Goal: Task Accomplishment & Management: Use online tool/utility

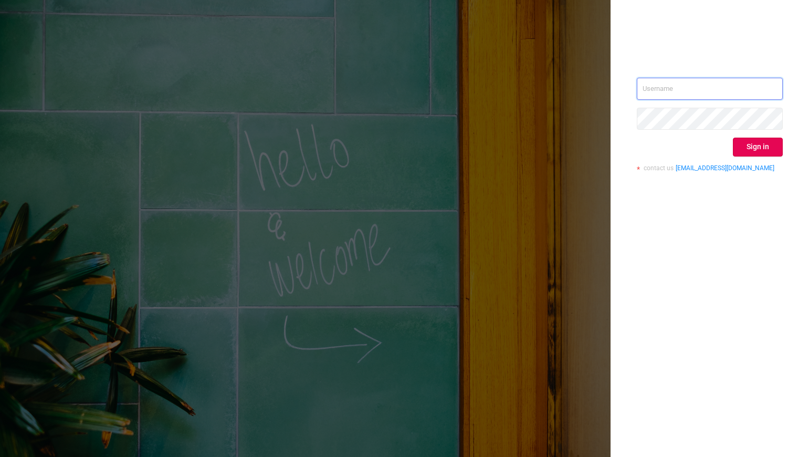
click at [679, 92] on input "text" at bounding box center [710, 89] width 146 height 22
type input "[PERSON_NAME][EMAIL_ADDRESS][DOMAIN_NAME]"
click at [737, 147] on button "Sign in" at bounding box center [758, 147] width 50 height 19
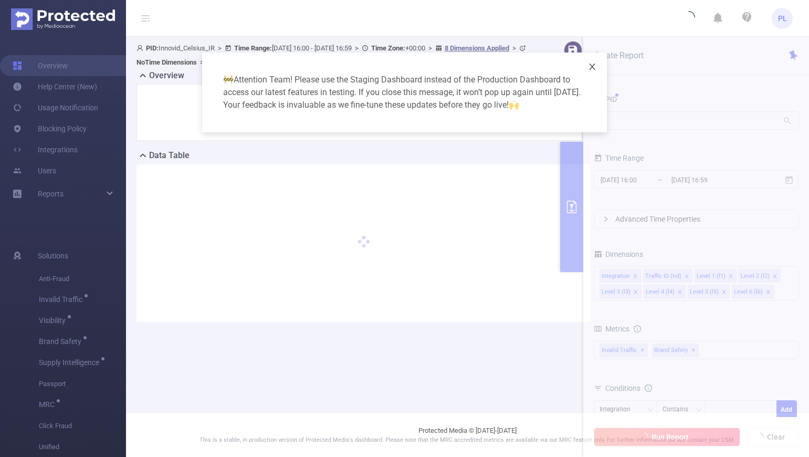
click at [593, 66] on icon "icon: close" at bounding box center [592, 66] width 8 height 8
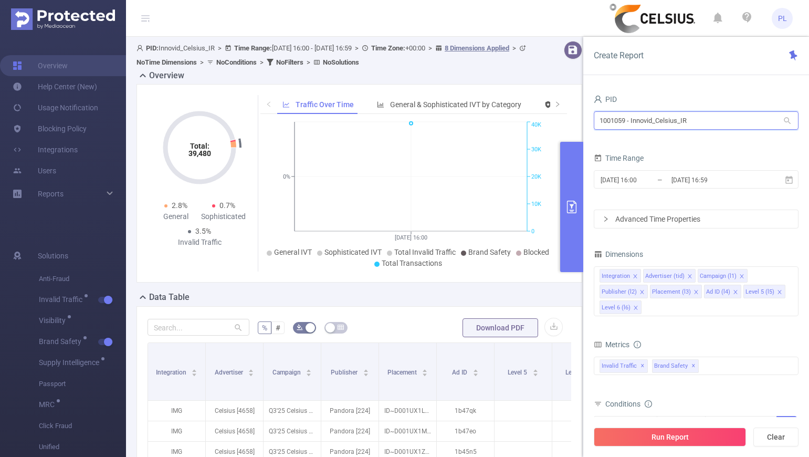
click at [670, 117] on input "1001059 - Innovid_Celsius_IR" at bounding box center [696, 120] width 205 height 18
drag, startPoint x: 709, startPoint y: 113, endPoint x: 565, endPoint y: 119, distance: 144.5
click at [565, 119] on section "PID: Innovid_Celsius_IR > Time Range: [DATE] 16:00 - [DATE] 16:59 > Time Zone: …" at bounding box center [467, 383] width 683 height 693
paste input "0075"
type input "1000075"
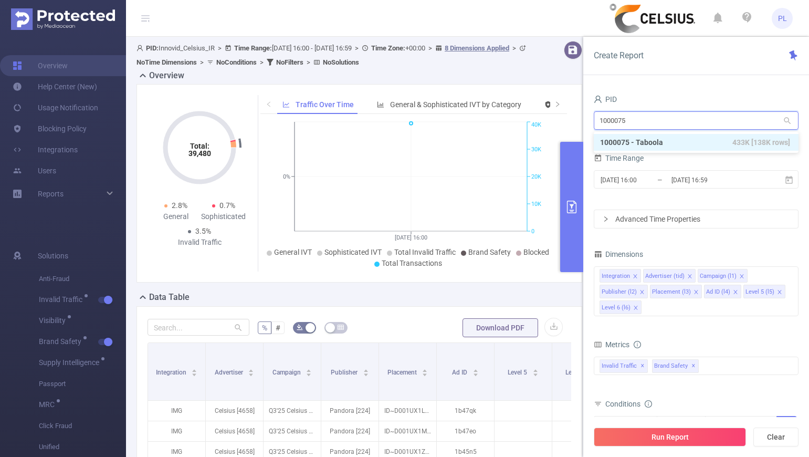
click at [655, 142] on li "1000075 - Taboola 433K [138K rows]" at bounding box center [696, 142] width 205 height 17
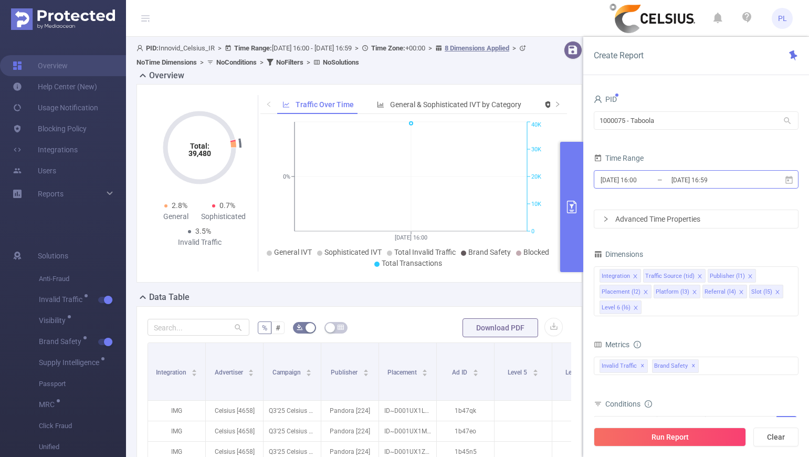
click at [646, 178] on input "[DATE] 16:00" at bounding box center [642, 180] width 85 height 14
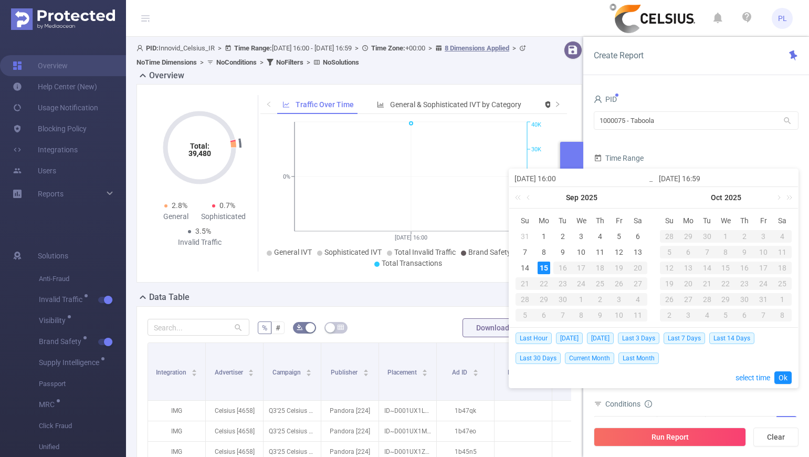
click at [543, 266] on div "15" at bounding box center [544, 268] width 13 height 13
click at [780, 377] on link "Ok" at bounding box center [783, 377] width 17 height 13
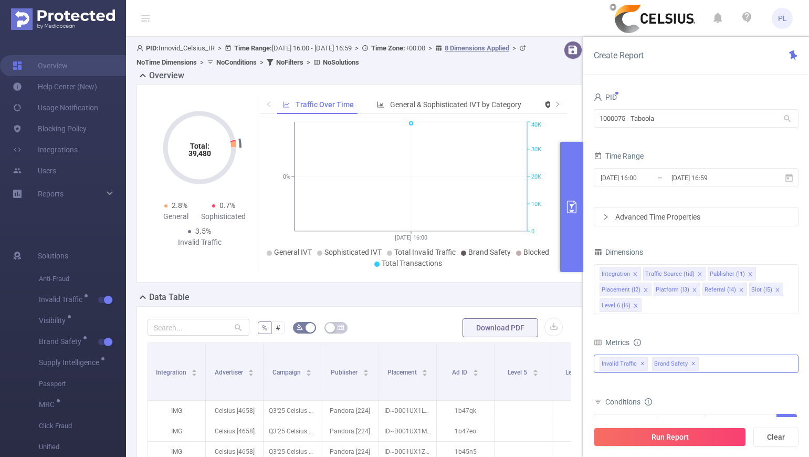
click at [692, 364] on span "✕" at bounding box center [694, 364] width 4 height 13
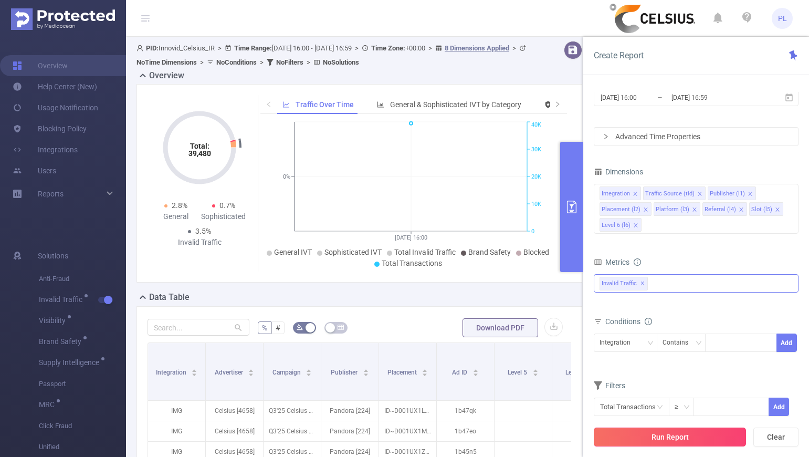
click at [674, 435] on button "Run Report" at bounding box center [670, 436] width 152 height 19
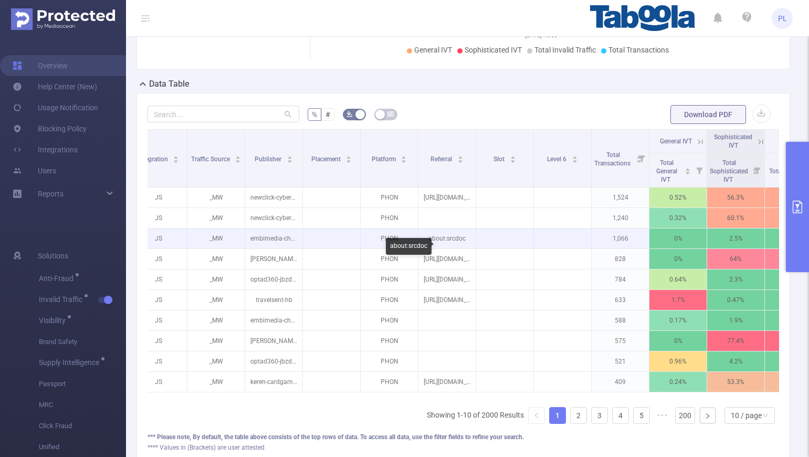
scroll to position [0, 1]
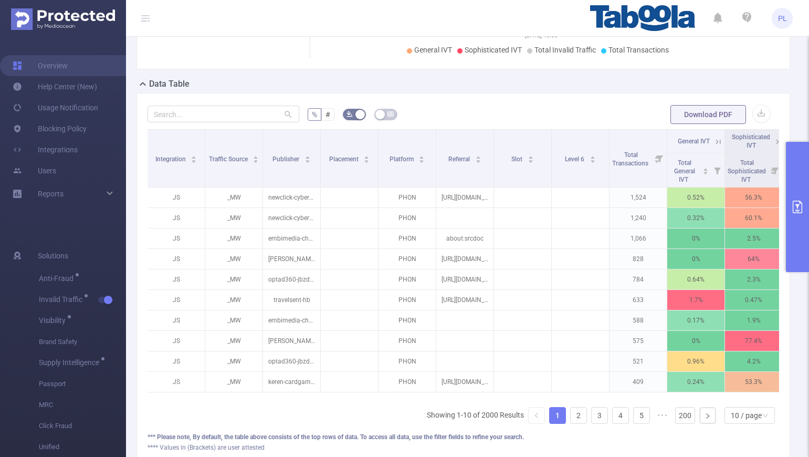
click at [801, 183] on button "primary" at bounding box center [797, 207] width 23 height 130
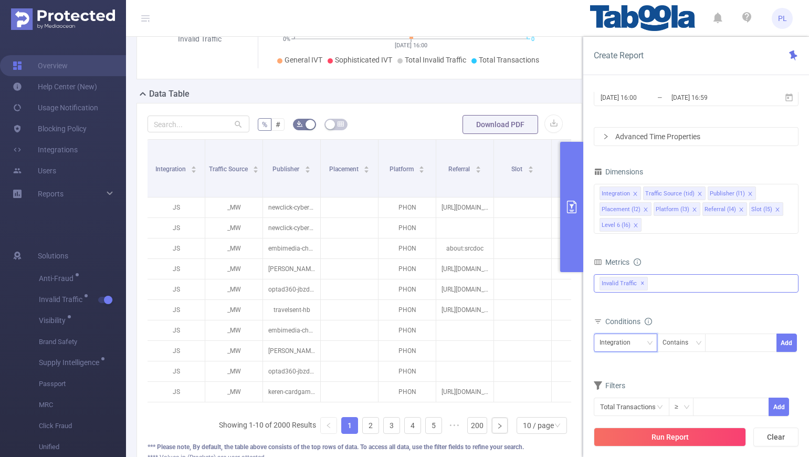
click at [628, 340] on div "Integration" at bounding box center [619, 342] width 38 height 17
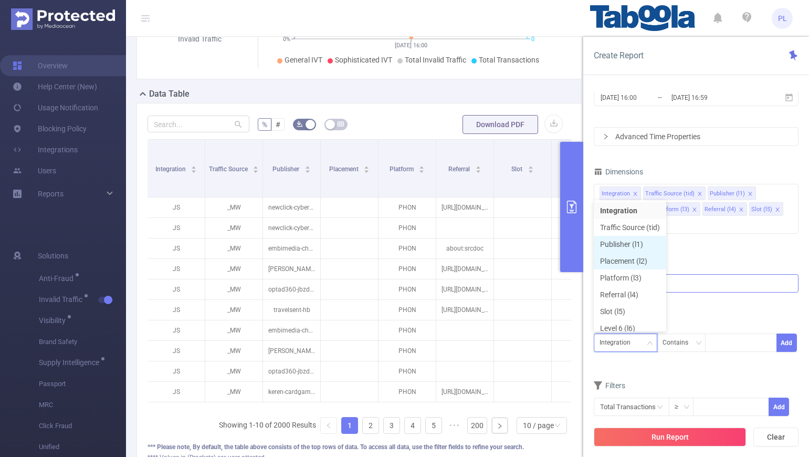
scroll to position [5, 0]
click at [634, 237] on li "Publisher (l1)" at bounding box center [630, 239] width 72 height 17
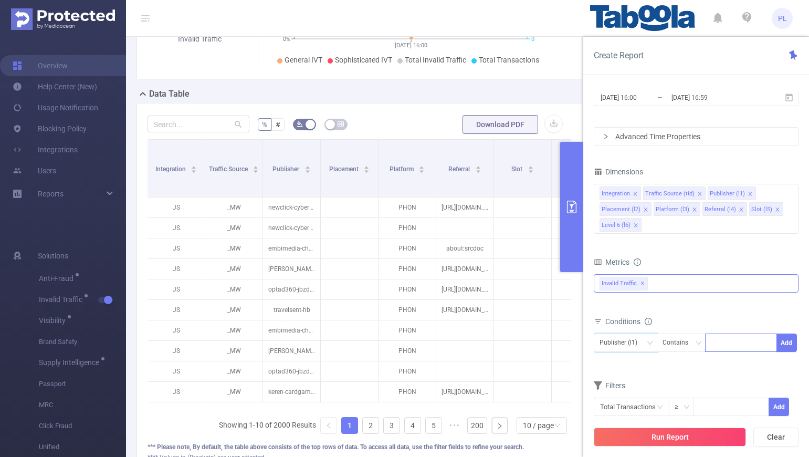
click at [717, 345] on div at bounding box center [741, 342] width 60 height 17
paste input "njschools-aitpune"
type input "njschools-aitpune"
click at [786, 340] on button "Add" at bounding box center [787, 342] width 20 height 18
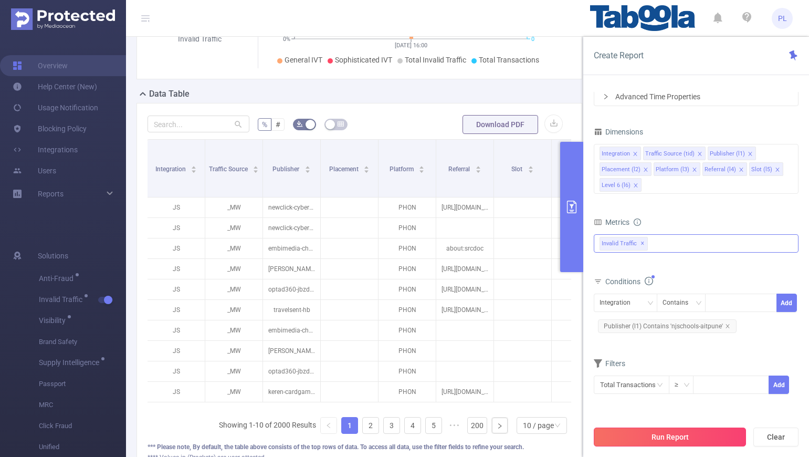
click at [678, 435] on button "Run Report" at bounding box center [670, 436] width 152 height 19
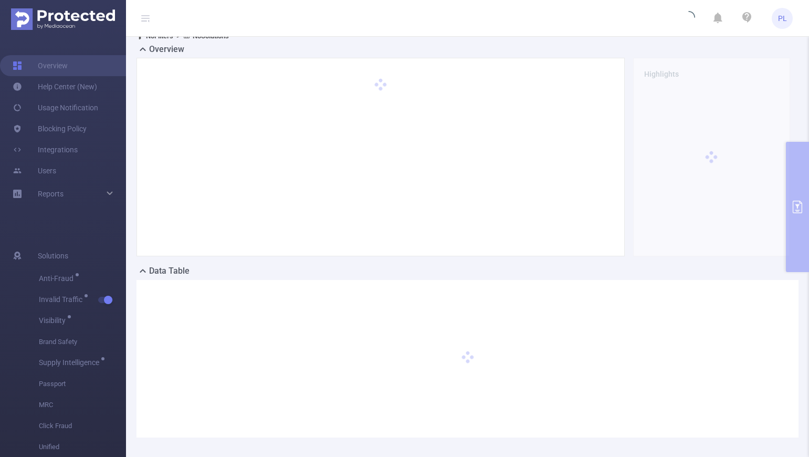
scroll to position [0, 0]
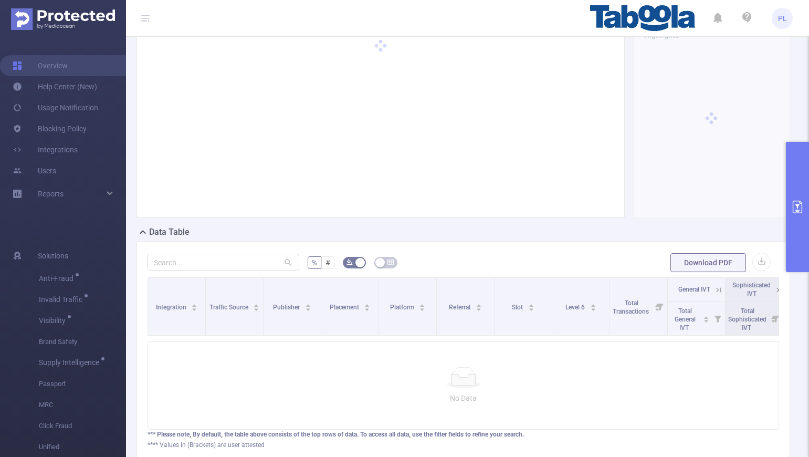
scroll to position [1, 0]
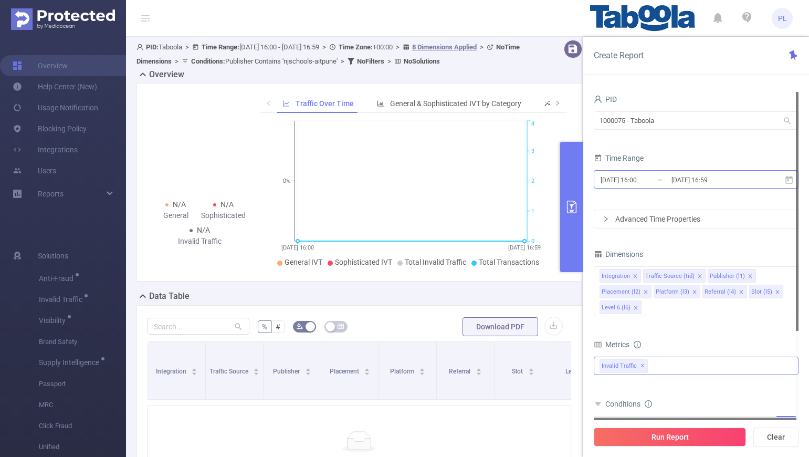
click at [644, 183] on input "[DATE] 16:00" at bounding box center [642, 180] width 85 height 14
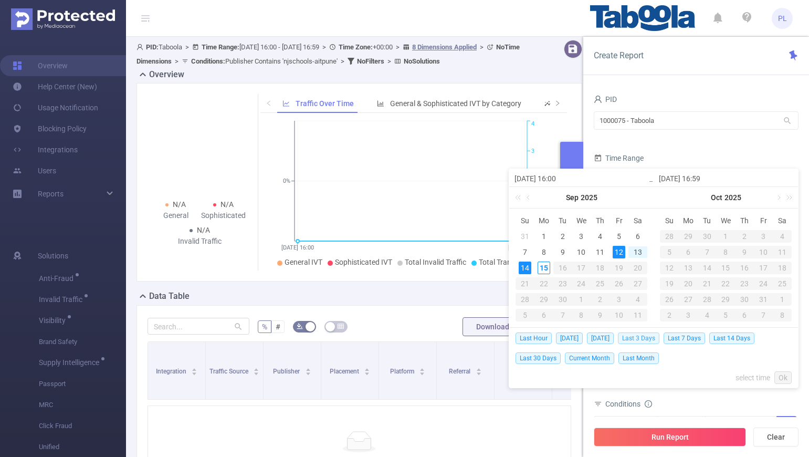
click at [634, 333] on span "Last 3 Days" at bounding box center [638, 338] width 41 height 12
type input "[DATE] 00:00"
type input "[DATE] 23:59"
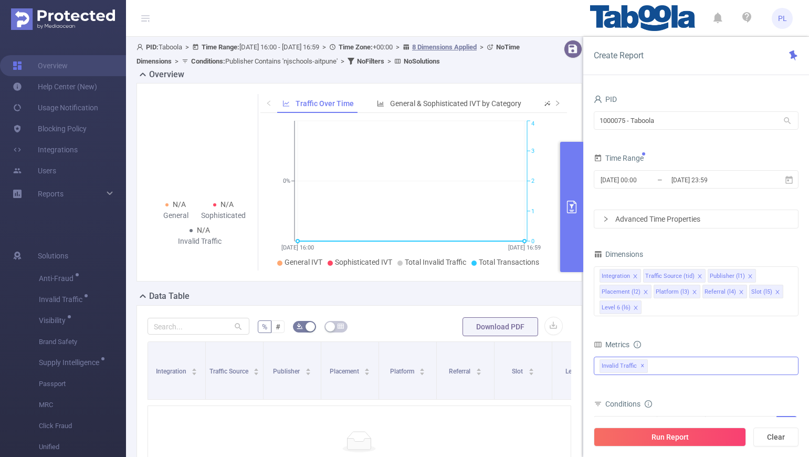
click at [699, 447] on div "Run Report Clear" at bounding box center [696, 437] width 226 height 40
click at [698, 431] on button "Run Report" at bounding box center [670, 436] width 152 height 19
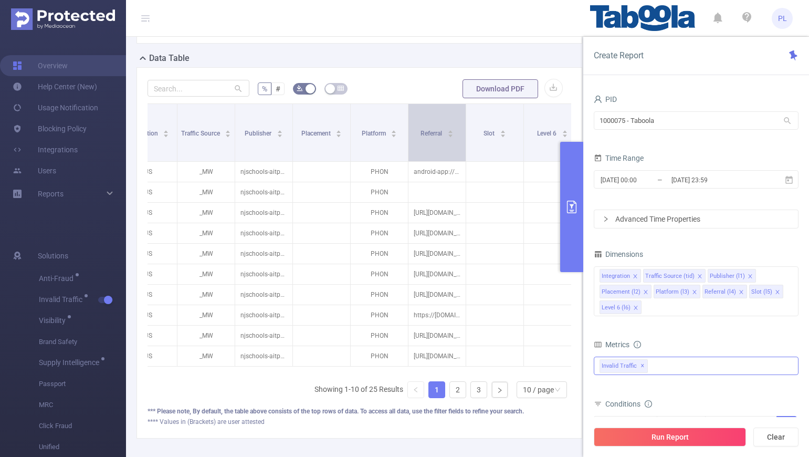
scroll to position [0, 7]
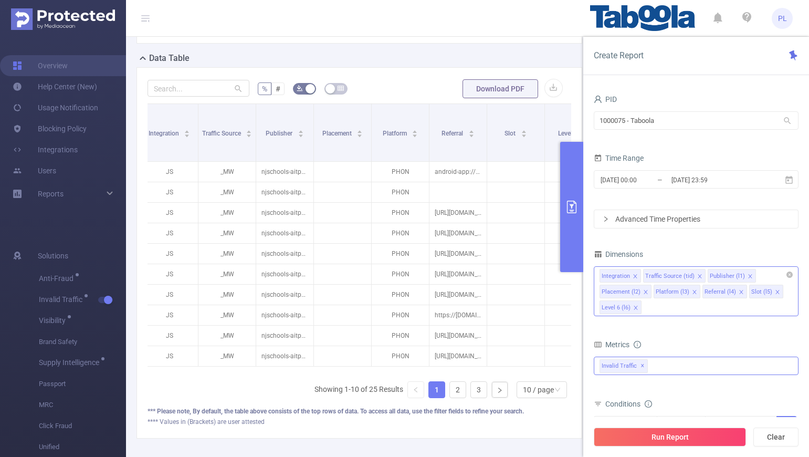
click at [693, 293] on icon "icon: close" at bounding box center [695, 292] width 4 height 4
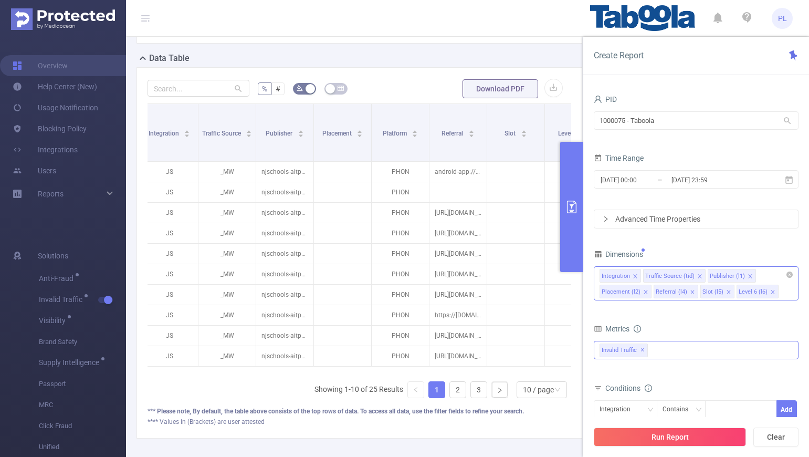
click at [726, 290] on icon "icon: close" at bounding box center [728, 291] width 5 height 5
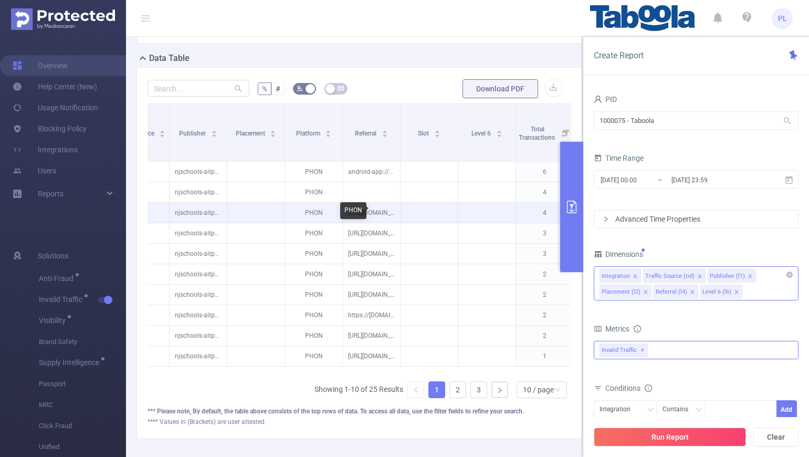
scroll to position [0, 155]
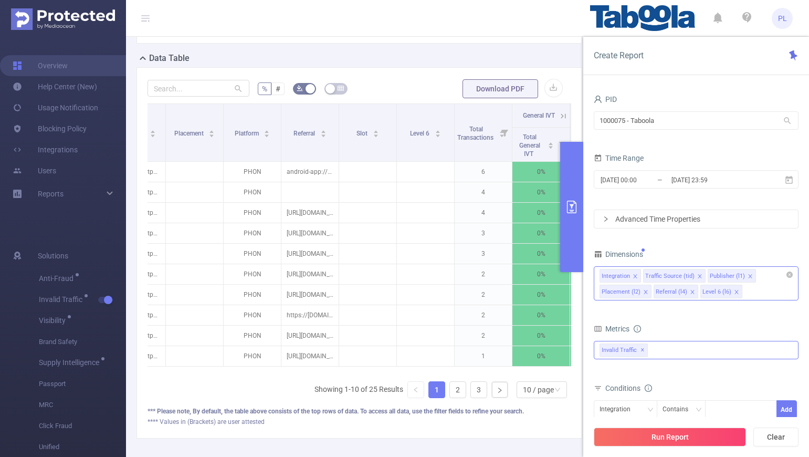
click at [734, 290] on icon "icon: close" at bounding box center [736, 291] width 5 height 5
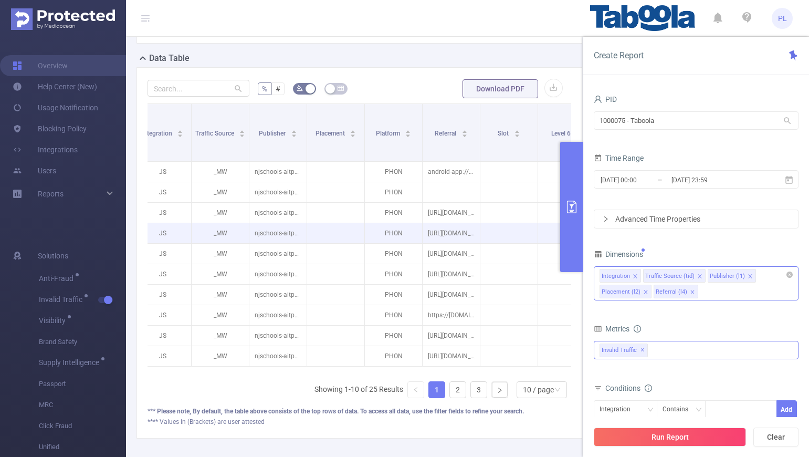
scroll to position [0, 0]
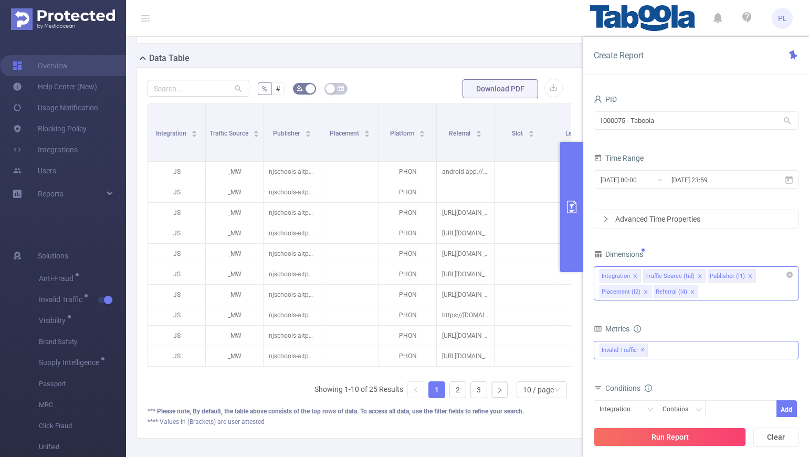
click at [690, 293] on icon "icon: close" at bounding box center [692, 291] width 5 height 5
click at [644, 291] on icon "icon: close" at bounding box center [645, 291] width 5 height 5
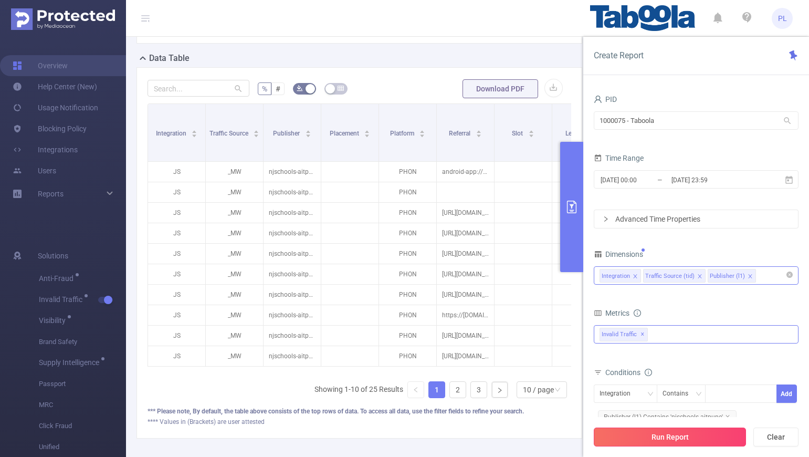
click at [678, 434] on button "Run Report" at bounding box center [670, 436] width 152 height 19
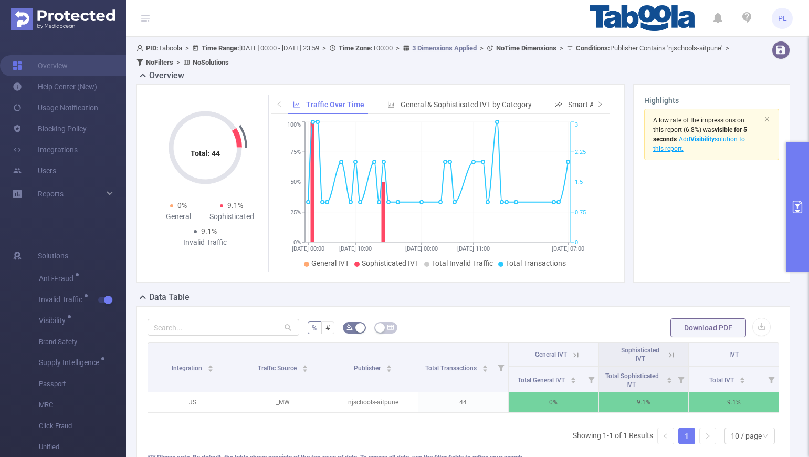
click at [797, 185] on button "primary" at bounding box center [797, 207] width 23 height 130
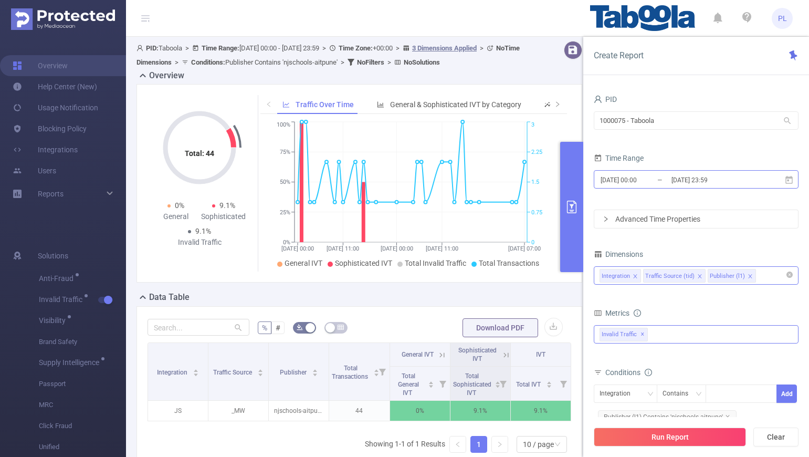
click at [637, 183] on input "[DATE] 00:00" at bounding box center [642, 180] width 85 height 14
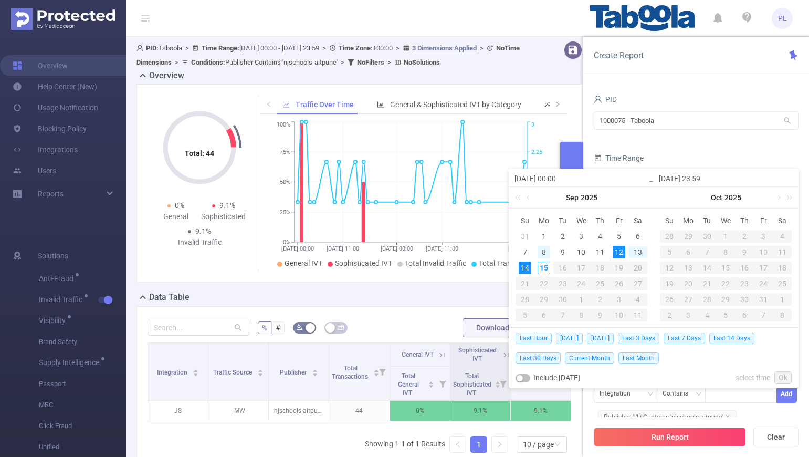
click at [546, 252] on div "8" at bounding box center [544, 252] width 13 height 13
click at [601, 252] on div "11" at bounding box center [600, 252] width 13 height 13
type input "[DATE] 00:00"
type input "[DATE] 23:59"
type input "[DATE] 00:00"
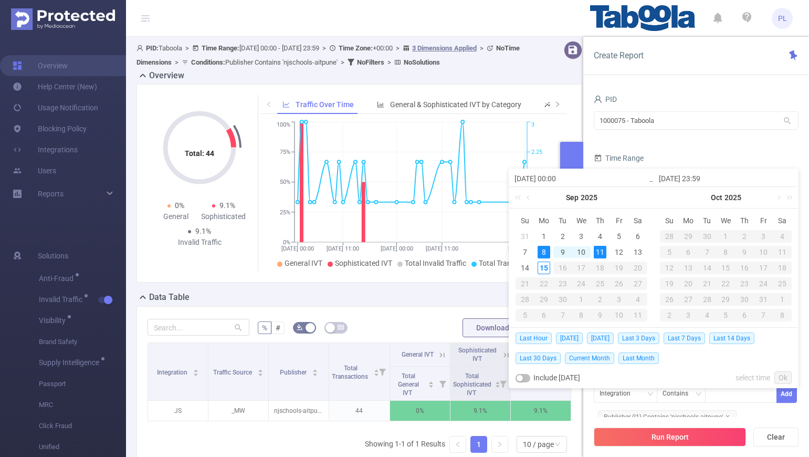
type input "[DATE] 23:59"
click at [785, 376] on link "Ok" at bounding box center [783, 377] width 17 height 13
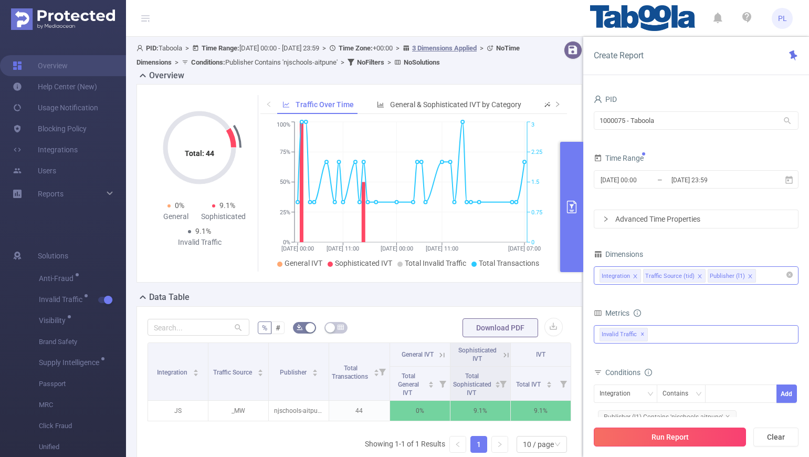
click at [721, 432] on button "Run Report" at bounding box center [670, 436] width 152 height 19
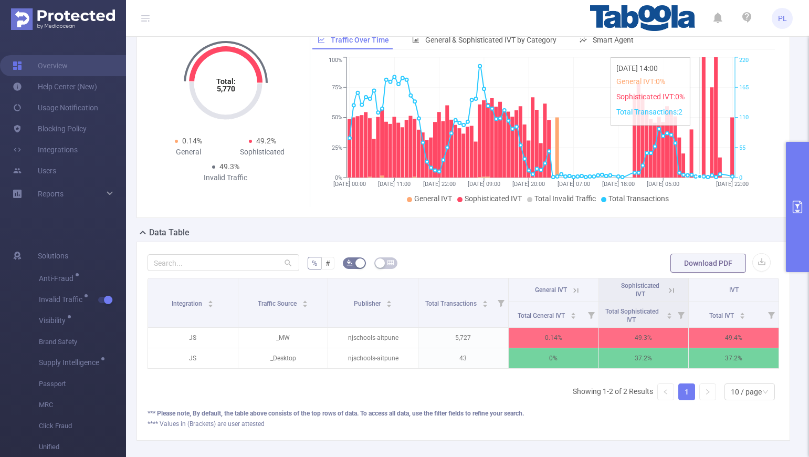
scroll to position [65, 0]
click at [790, 171] on button "primary" at bounding box center [797, 207] width 23 height 130
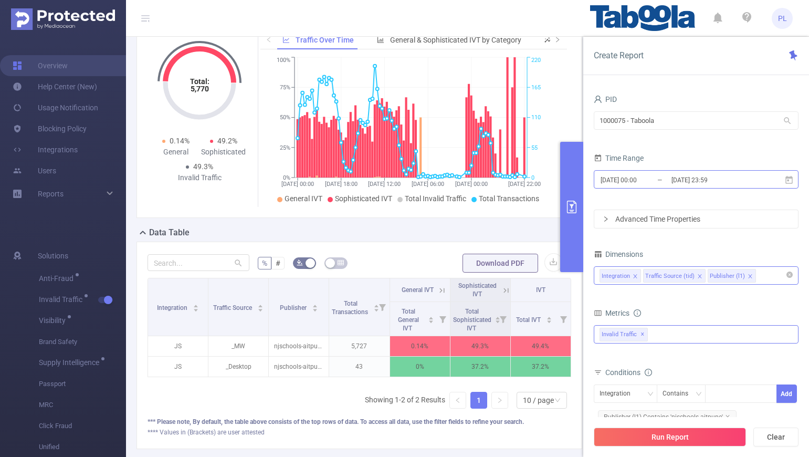
click at [677, 178] on input "[DATE] 23:59" at bounding box center [713, 180] width 85 height 14
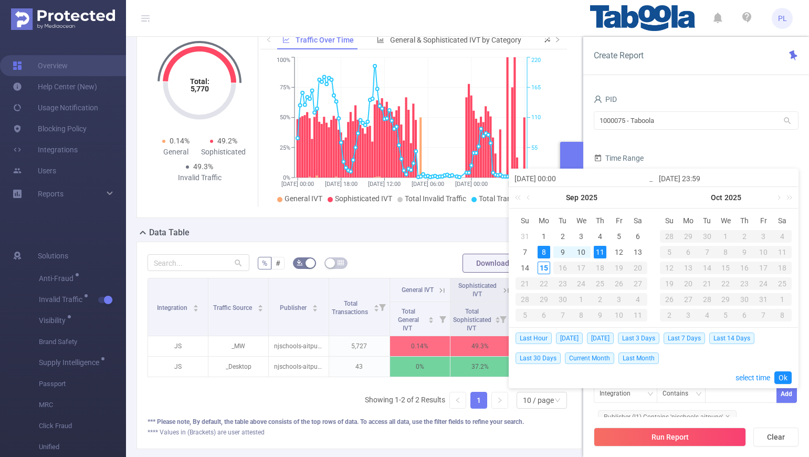
click at [545, 251] on div "8" at bounding box center [544, 252] width 13 height 13
click at [545, 252] on div "8" at bounding box center [544, 252] width 13 height 13
type input "[DATE] 23:59"
click at [778, 373] on link "Ok" at bounding box center [783, 377] width 17 height 13
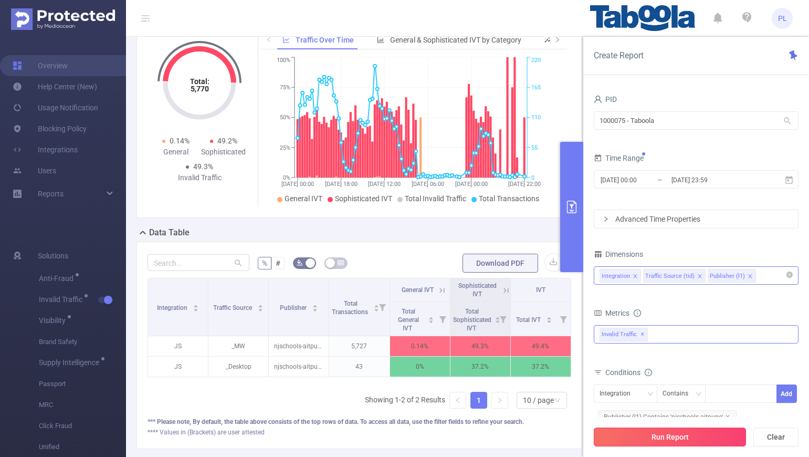
click at [694, 437] on button "Run Report" at bounding box center [670, 436] width 152 height 19
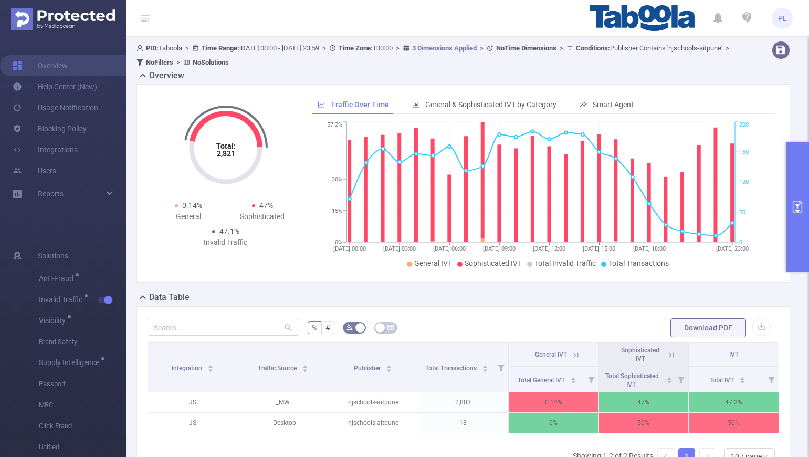
click at [795, 201] on icon "primary" at bounding box center [797, 207] width 9 height 13
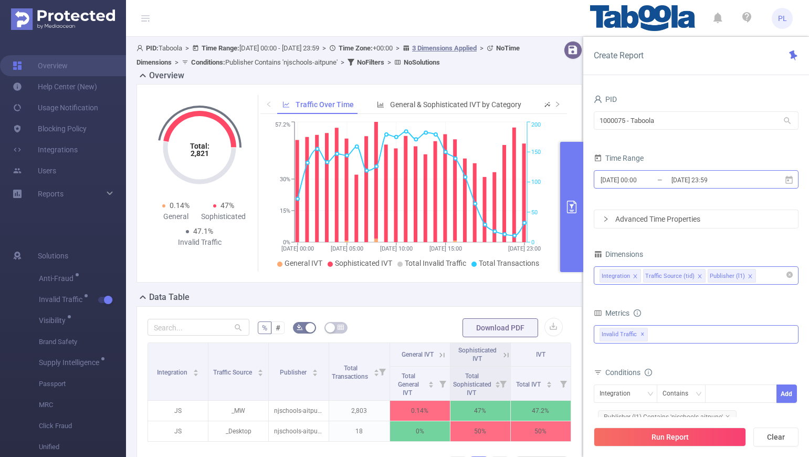
click at [622, 179] on input "[DATE] 00:00" at bounding box center [642, 180] width 85 height 14
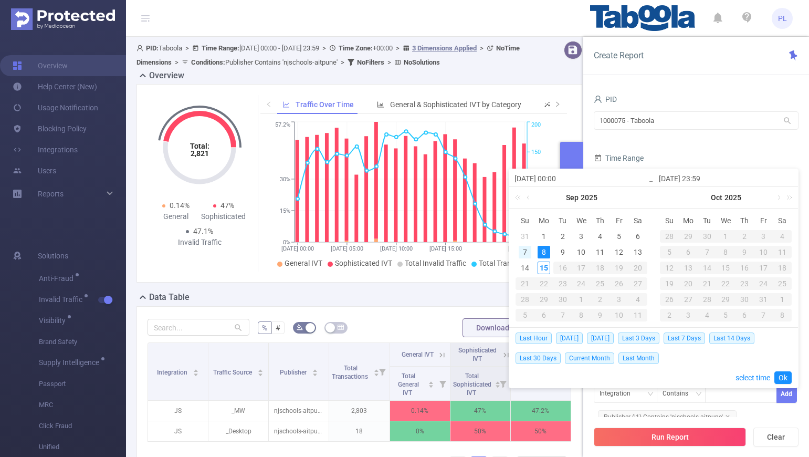
click at [526, 252] on div "7" at bounding box center [525, 252] width 13 height 13
click at [603, 252] on div "11" at bounding box center [600, 252] width 13 height 13
type input "[DATE] 00:00"
type input "[DATE] 23:59"
type input "[DATE] 00:00"
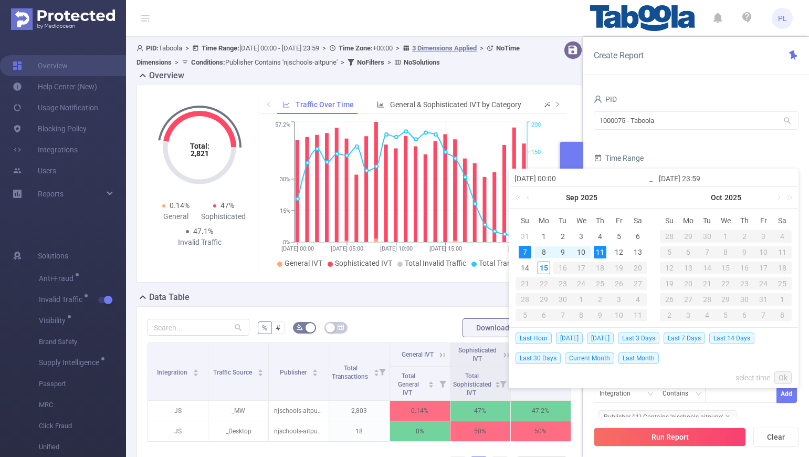
type input "[DATE] 23:59"
click at [776, 376] on link "Ok" at bounding box center [783, 377] width 17 height 13
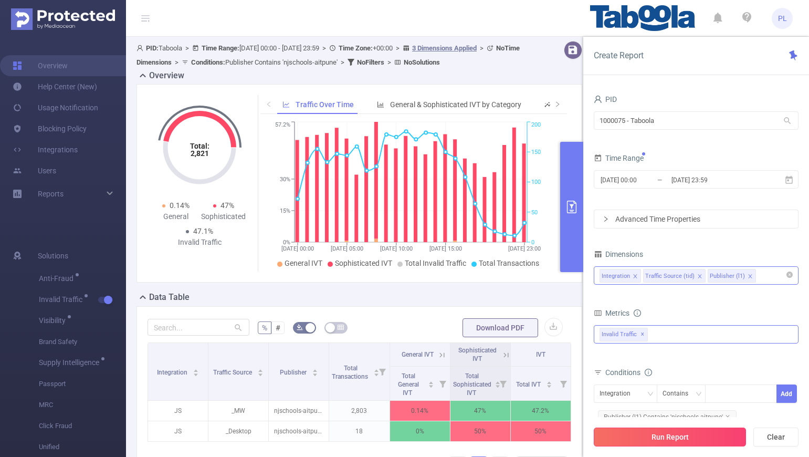
click at [682, 429] on button "Run Report" at bounding box center [670, 436] width 152 height 19
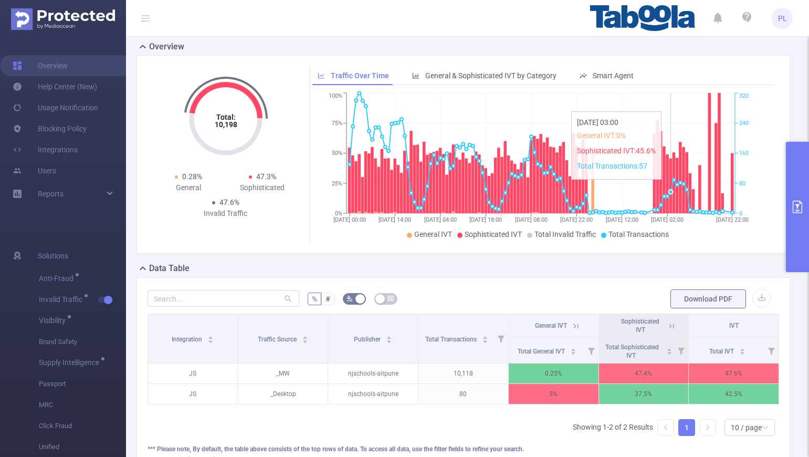
scroll to position [36, 0]
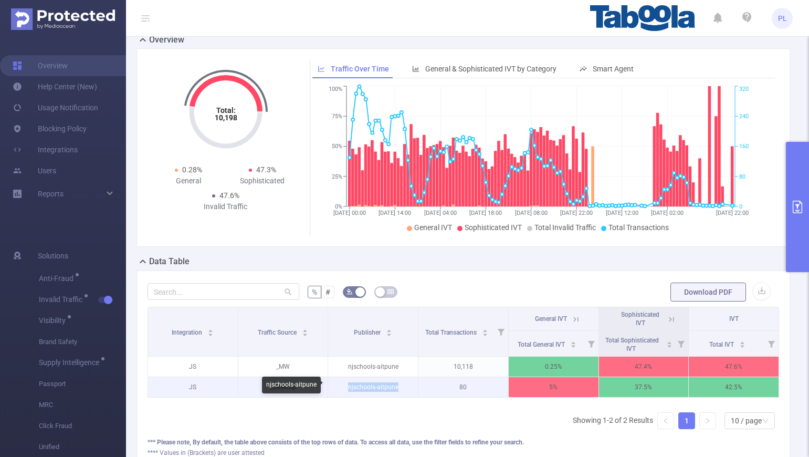
drag, startPoint x: 342, startPoint y: 388, endPoint x: 395, endPoint y: 388, distance: 53.0
click at [395, 388] on p "njschools-aitpune" at bounding box center [373, 387] width 90 height 20
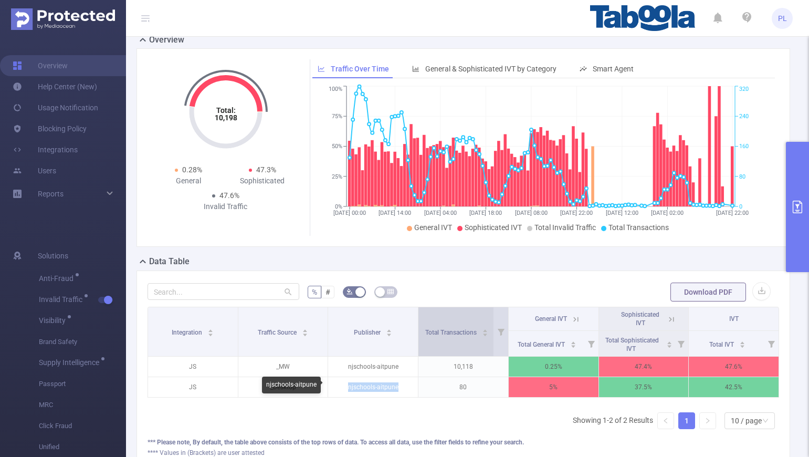
copy p "njschools-aitpune"
